Goal: Navigation & Orientation: Go to known website

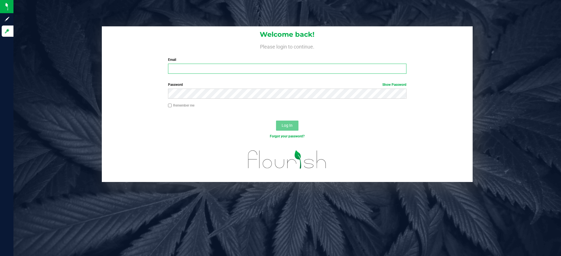
click at [231, 65] on input "Email" at bounding box center [287, 69] width 239 height 10
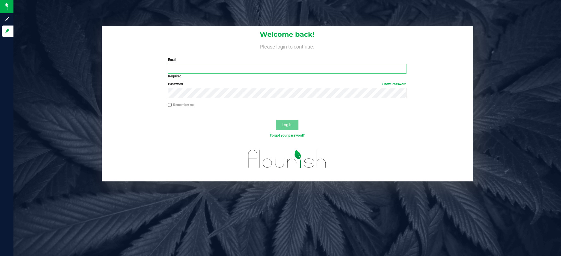
type input "brncasey@highfallsextracts.com"
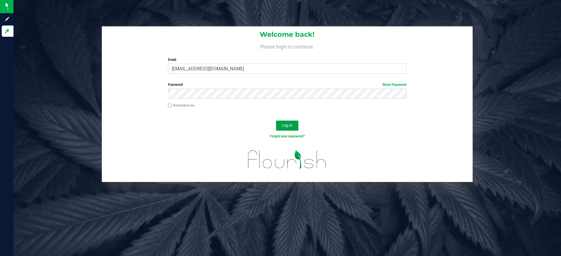
click at [286, 124] on span "Log In" at bounding box center [287, 125] width 11 height 4
